Goal: Find specific page/section

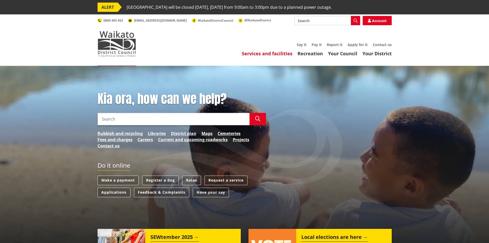
click at [275, 53] on link "Services and facilities" at bounding box center [267, 53] width 51 height 6
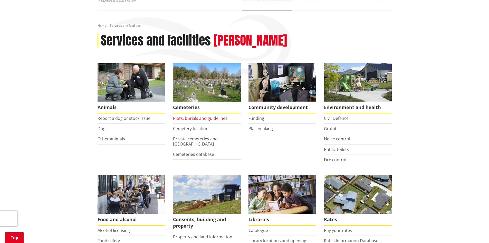
scroll to position [154, 0]
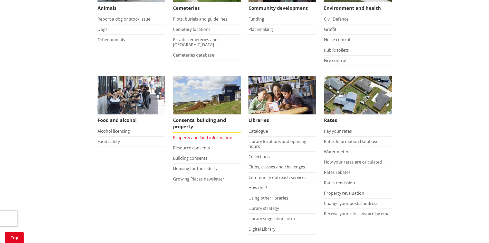
click at [221, 136] on link "Property and land information" at bounding box center [202, 138] width 59 height 6
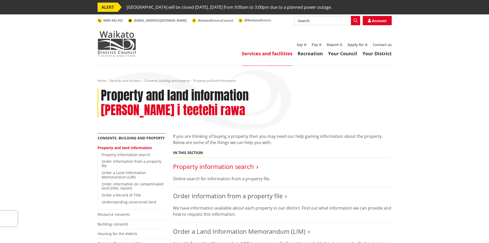
click at [221, 162] on link "Property information search" at bounding box center [213, 166] width 81 height 8
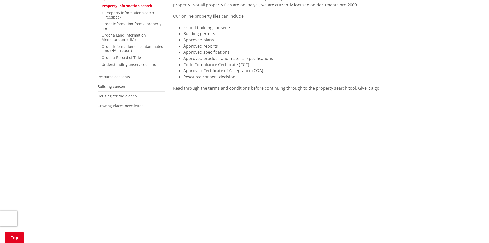
scroll to position [128, 0]
